Goal: Task Accomplishment & Management: Manage account settings

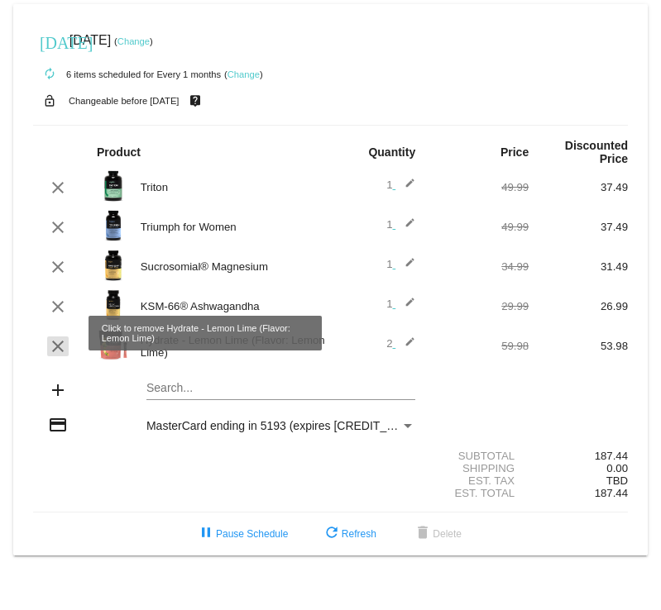
click at [58, 337] on mat-icon "clear" at bounding box center [58, 347] width 20 height 20
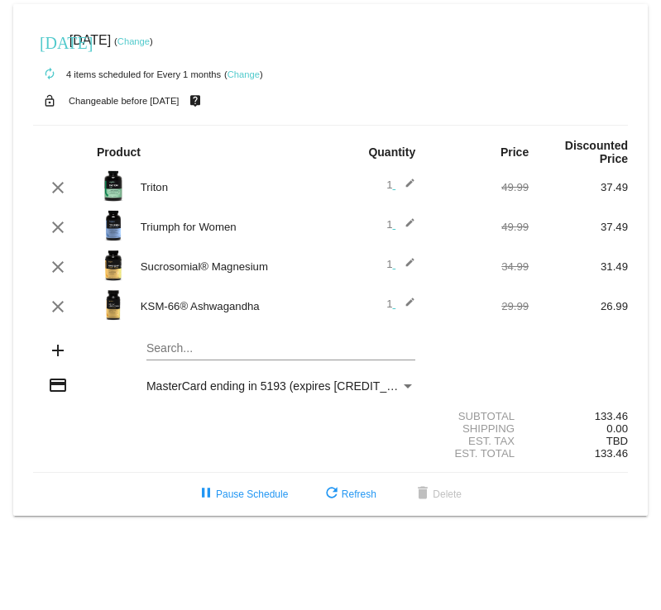
click at [167, 335] on mat-card "[DATE] [DATE] ( Change ) autorenew 4 items scheduled for Every 1 months ( Chang…" at bounding box center [330, 260] width 634 height 512
drag, startPoint x: 221, startPoint y: 335, endPoint x: 151, endPoint y: 336, distance: 70.3
click at [151, 342] on input "electrolyte" at bounding box center [280, 348] width 269 height 13
click at [212, 342] on input "electrolyte" at bounding box center [280, 348] width 269 height 13
drag, startPoint x: 212, startPoint y: 338, endPoint x: 116, endPoint y: 338, distance: 95.9
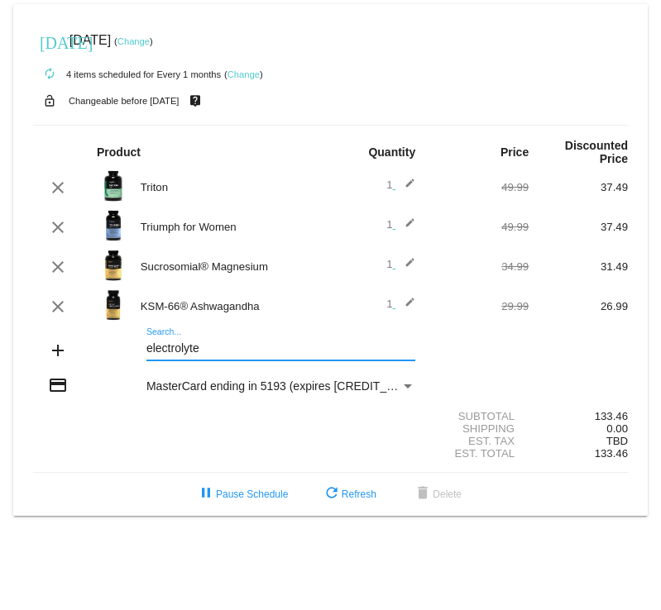
click at [116, 338] on div "add electrolyte Search..." at bounding box center [330, 351] width 595 height 47
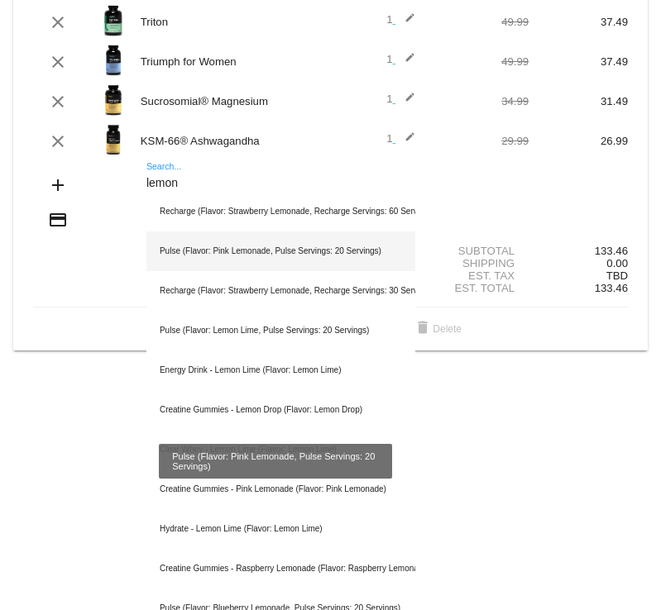
scroll to position [171, 0]
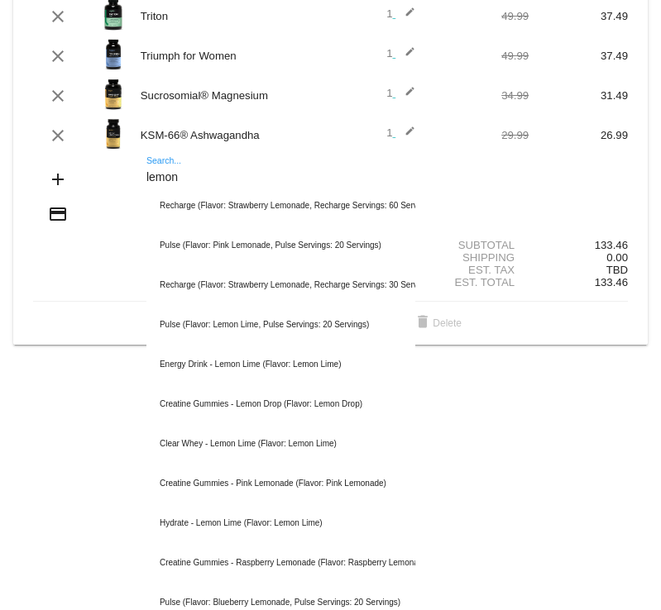
drag, startPoint x: 197, startPoint y: 169, endPoint x: 66, endPoint y: 169, distance: 130.7
click at [66, 169] on div "add lemon Search... Recharge (Flavor: Strawberry Lemonade, Recharge Servings: 6…" at bounding box center [330, 180] width 595 height 47
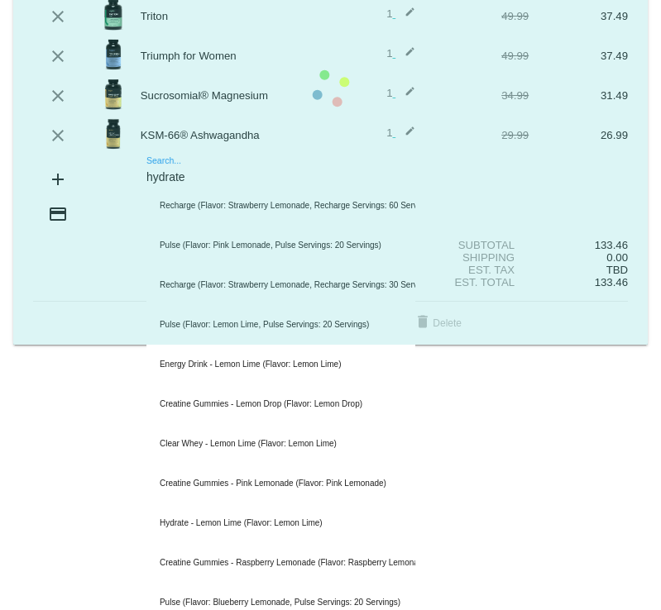
scroll to position [0, 0]
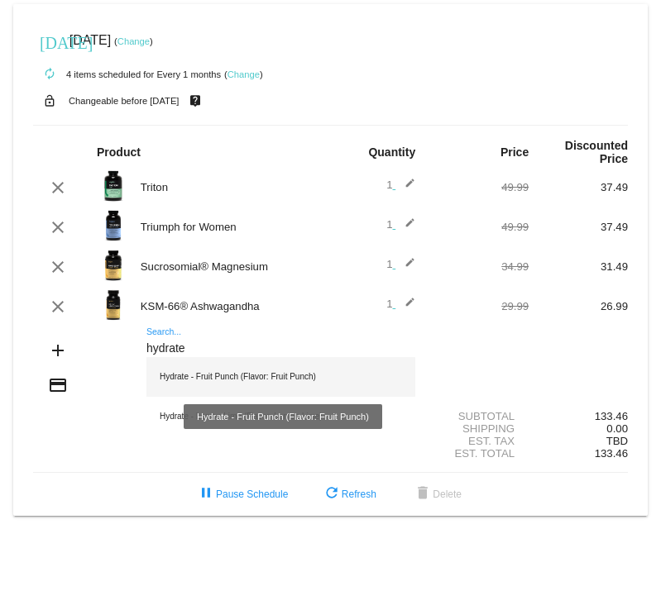
type input "hydrate"
click at [227, 366] on div "Hydrate - Fruit Punch (Flavor: Fruit Punch)" at bounding box center [280, 377] width 269 height 40
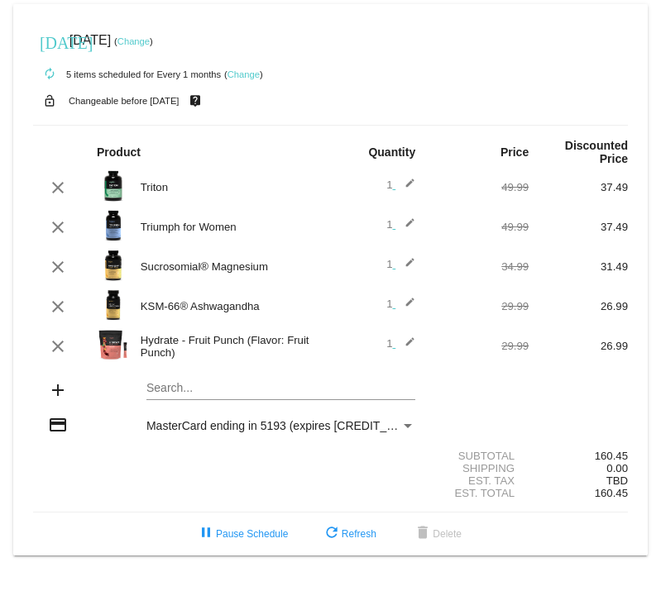
click at [150, 41] on link "Change" at bounding box center [133, 41] width 32 height 10
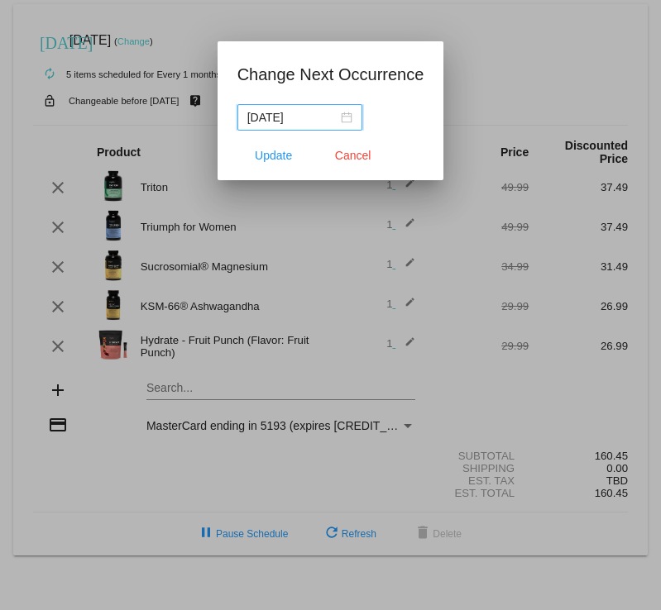
click at [349, 119] on div "[DATE]" at bounding box center [299, 117] width 105 height 18
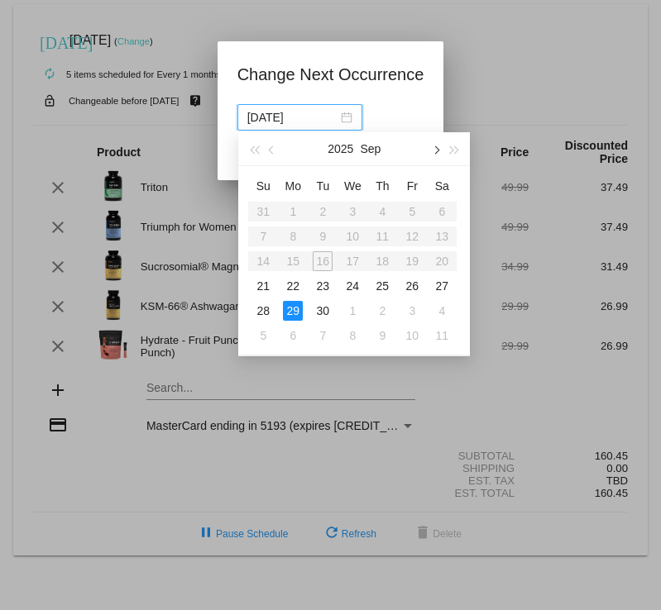
click at [435, 151] on span "button" at bounding box center [436, 150] width 8 height 8
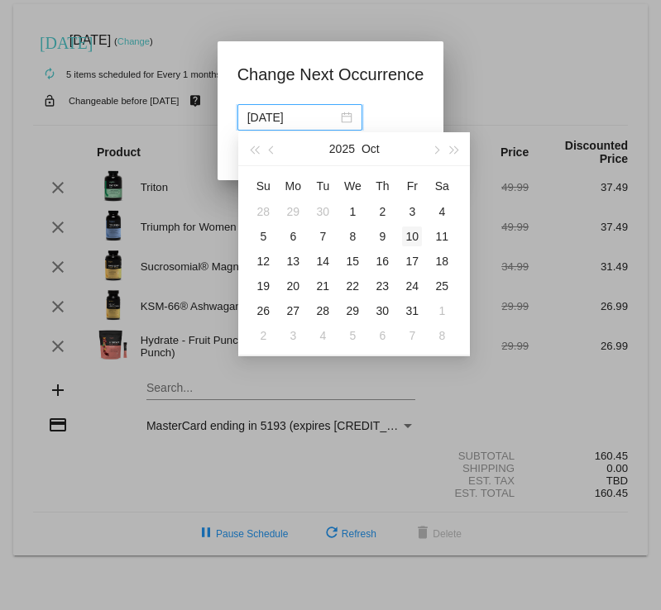
click at [415, 237] on div "10" at bounding box center [412, 237] width 20 height 20
type input "[DATE]"
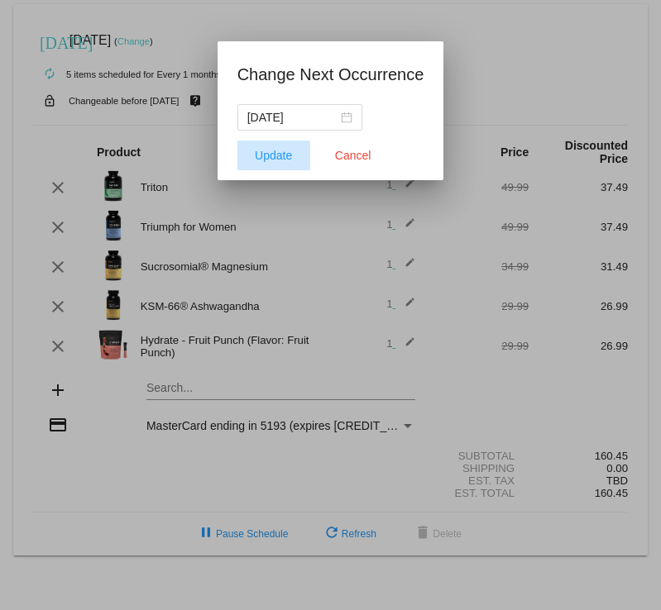
click at [291, 154] on span "Update" at bounding box center [273, 155] width 37 height 13
